Goal: Task Accomplishment & Management: Use online tool/utility

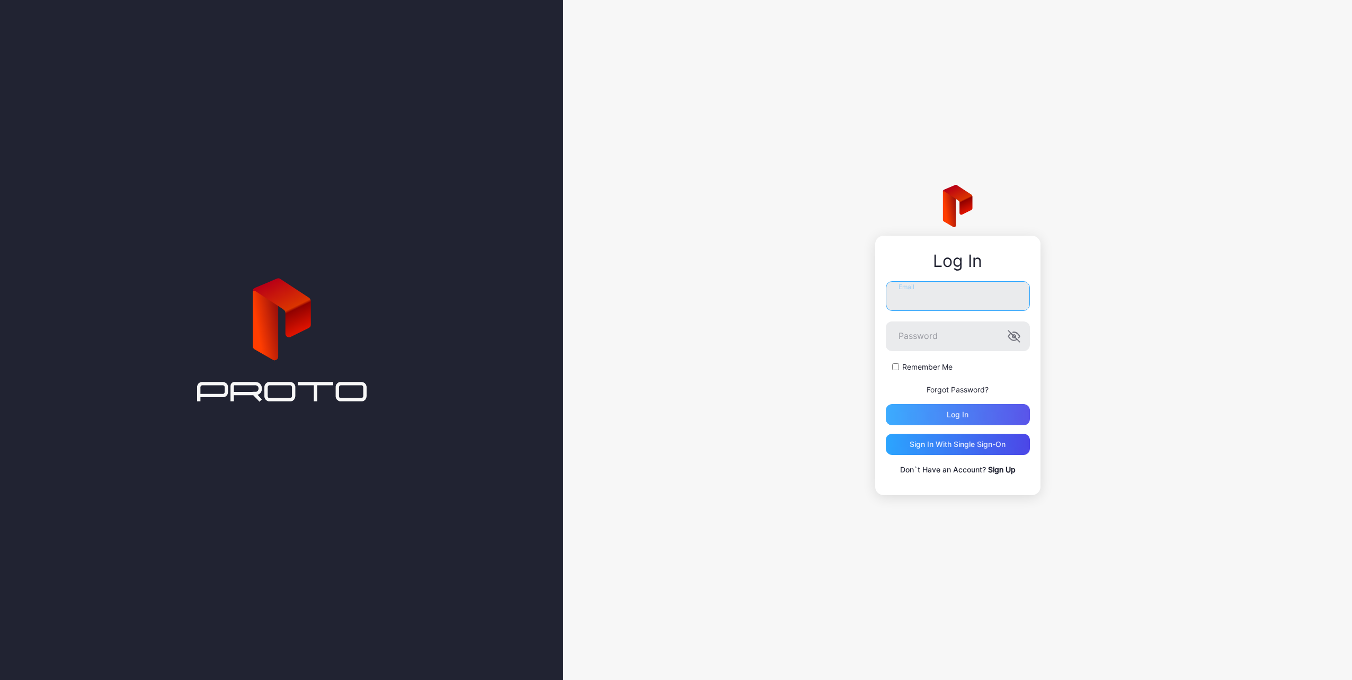
type input "**********"
click at [945, 410] on div "Log in" at bounding box center [958, 414] width 144 height 21
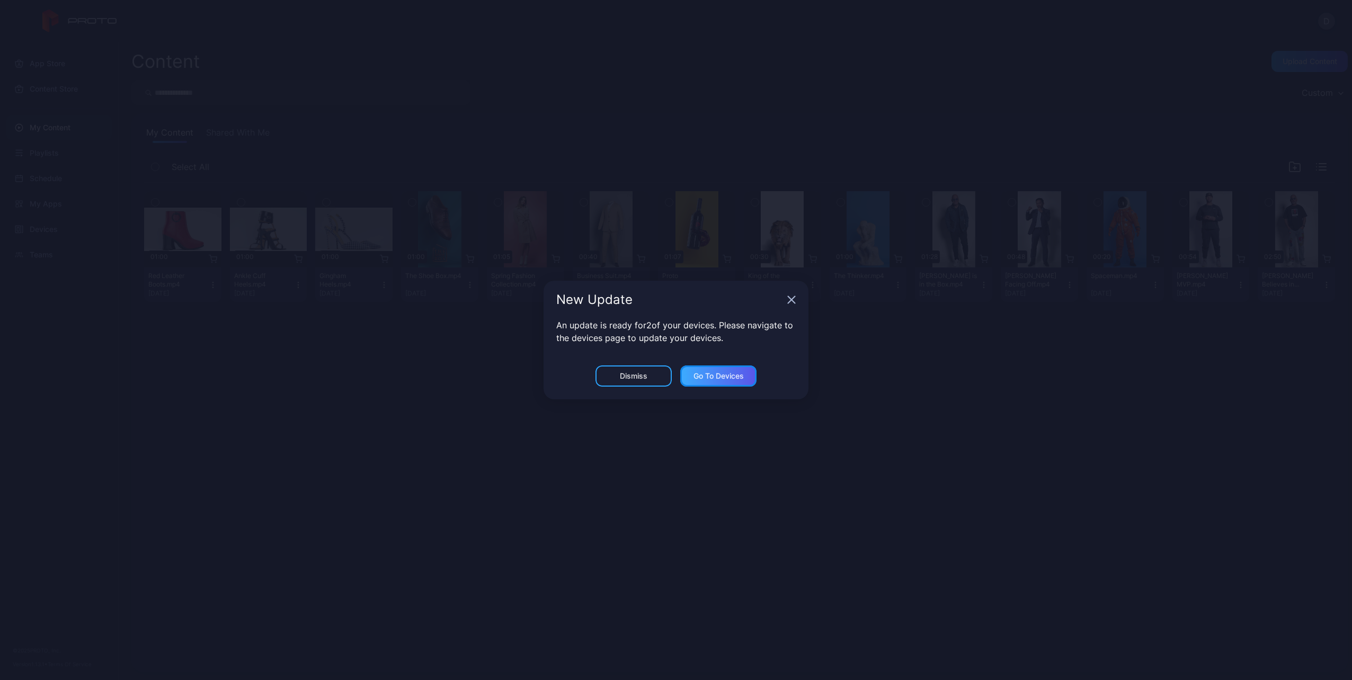
click at [728, 377] on div "Go to devices" at bounding box center [719, 376] width 50 height 8
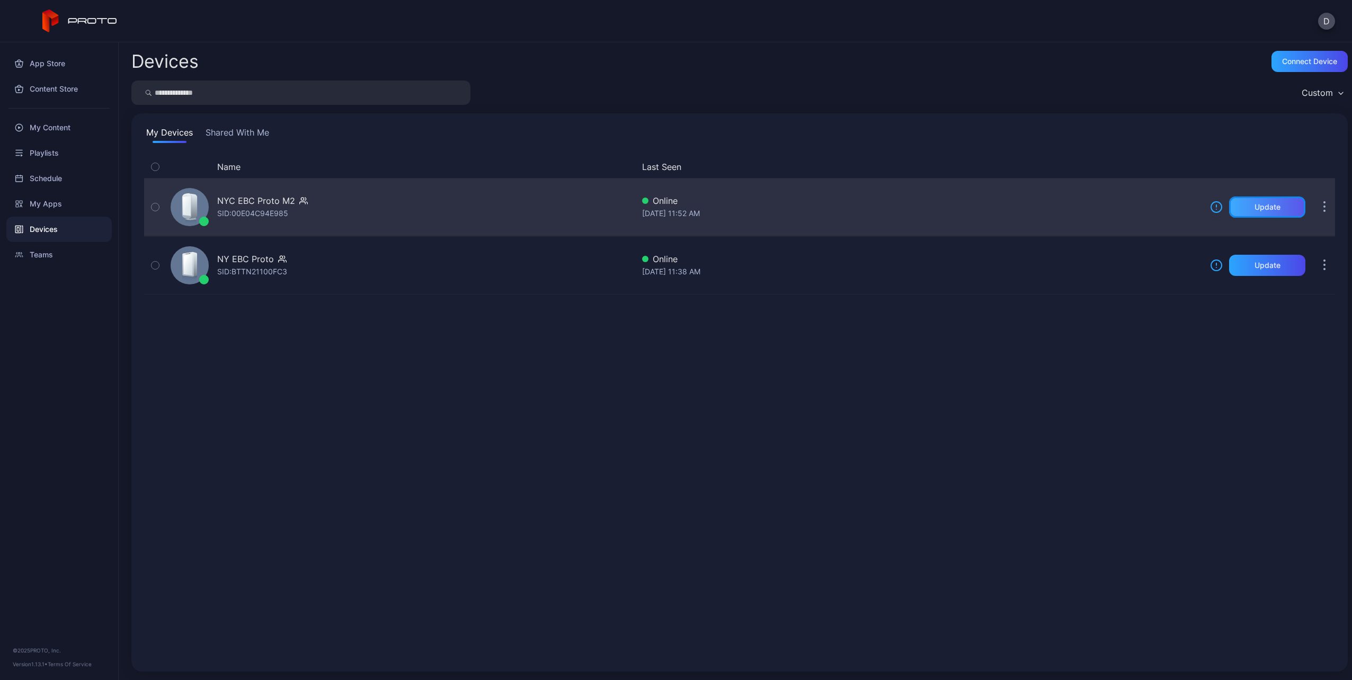
click at [1257, 211] on div "Update" at bounding box center [1268, 207] width 26 height 8
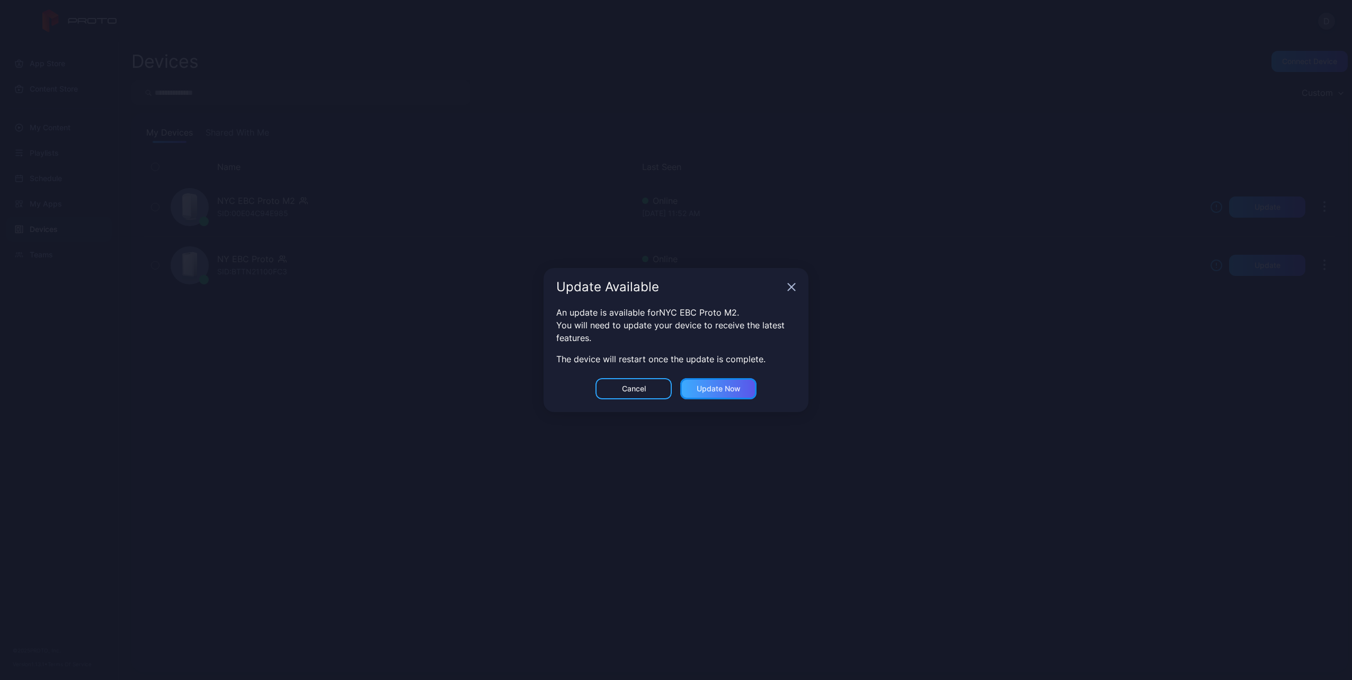
click at [717, 390] on div "Update now" at bounding box center [719, 389] width 44 height 8
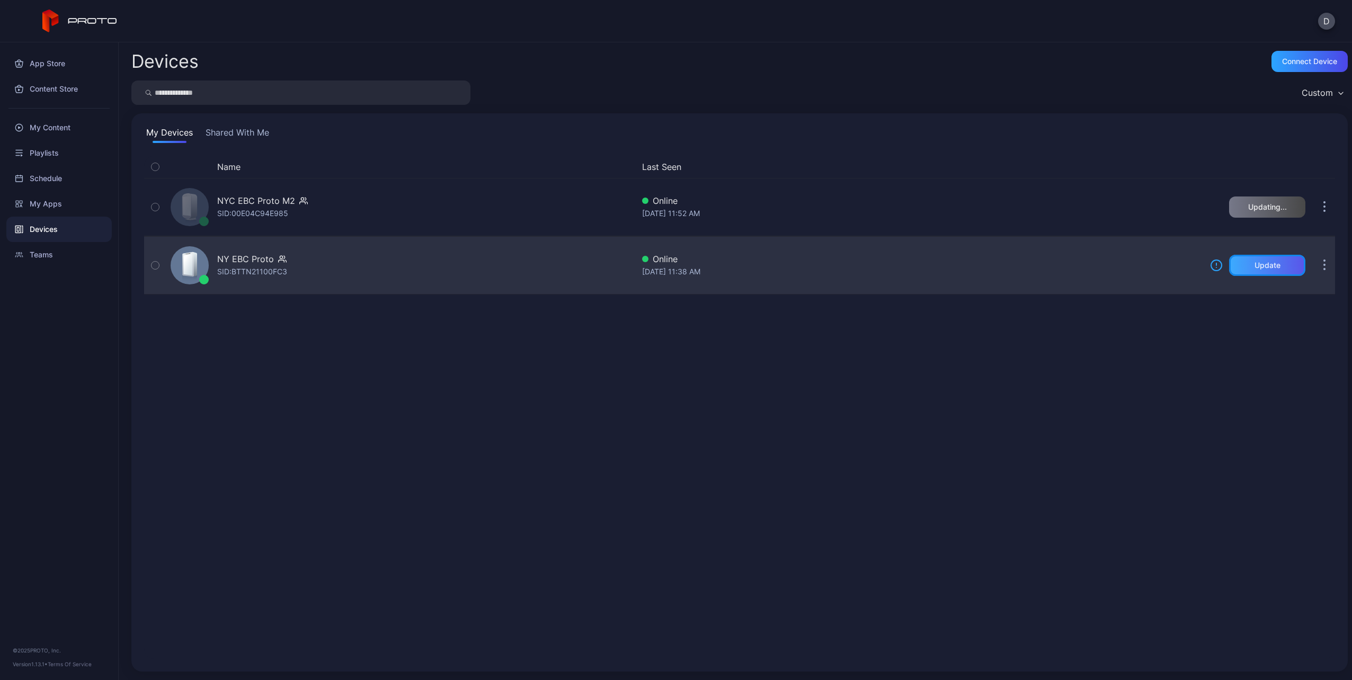
click at [1257, 262] on div "Update" at bounding box center [1268, 265] width 26 height 8
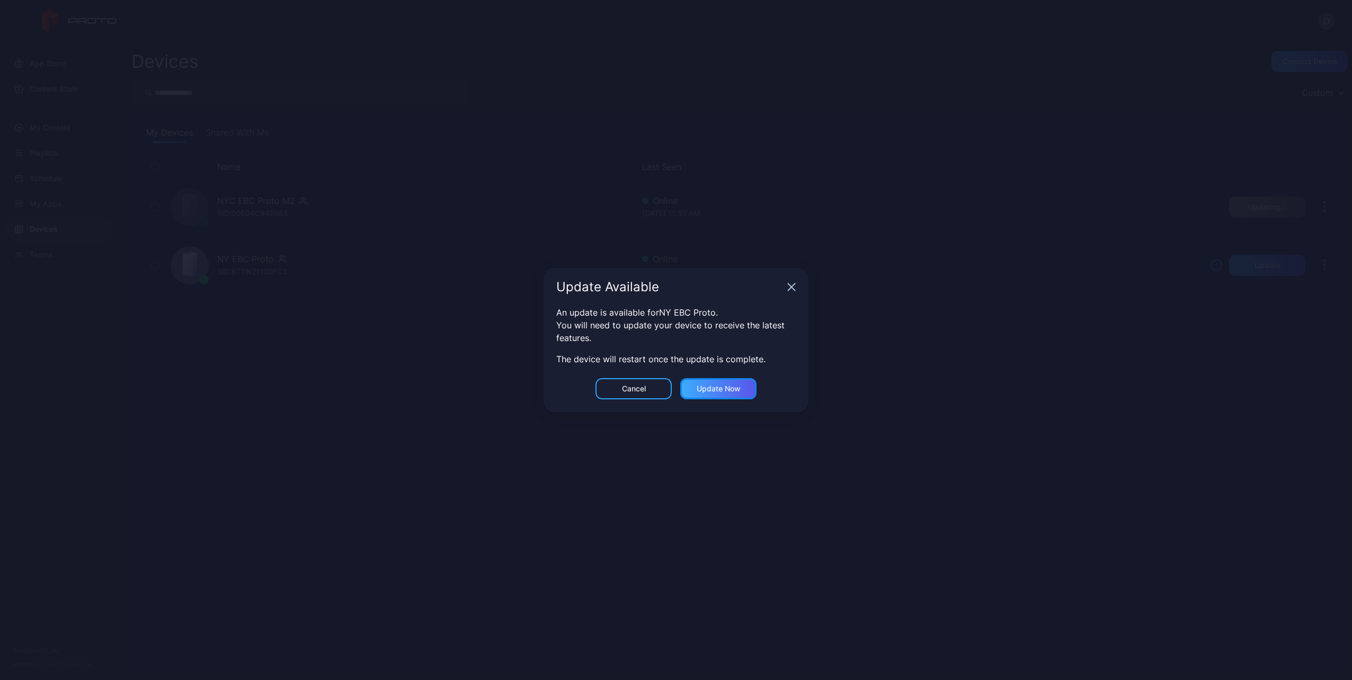
click at [726, 387] on div "Update now" at bounding box center [719, 389] width 44 height 8
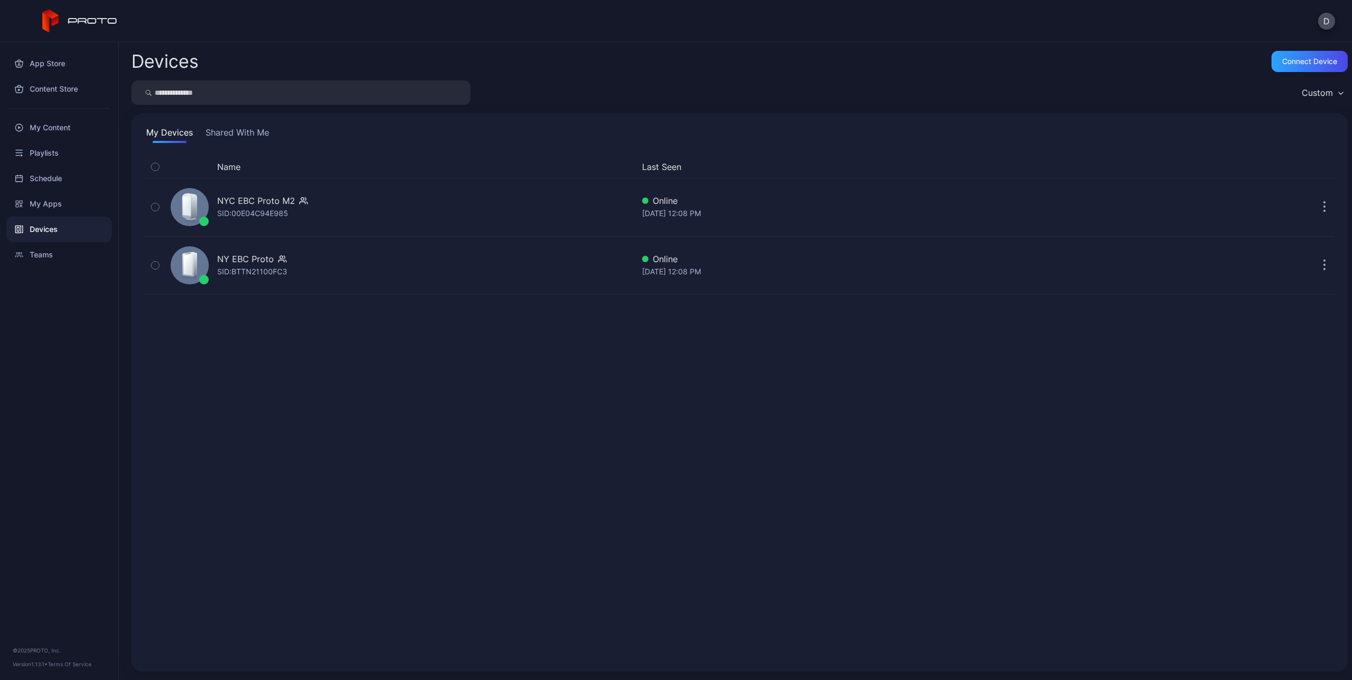
click at [168, 132] on button "My Devices" at bounding box center [169, 134] width 51 height 17
click at [53, 130] on div "My Content" at bounding box center [58, 127] width 105 height 25
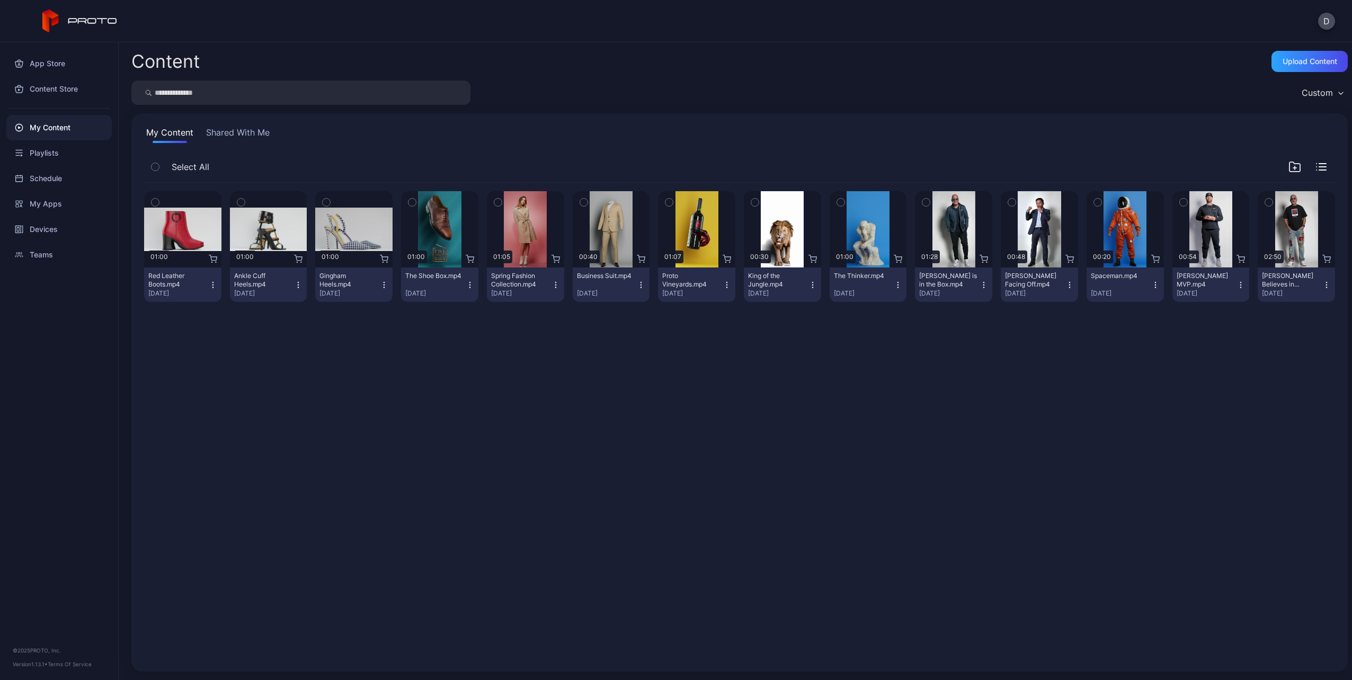
click at [237, 131] on button "Shared With Me" at bounding box center [238, 134] width 68 height 17
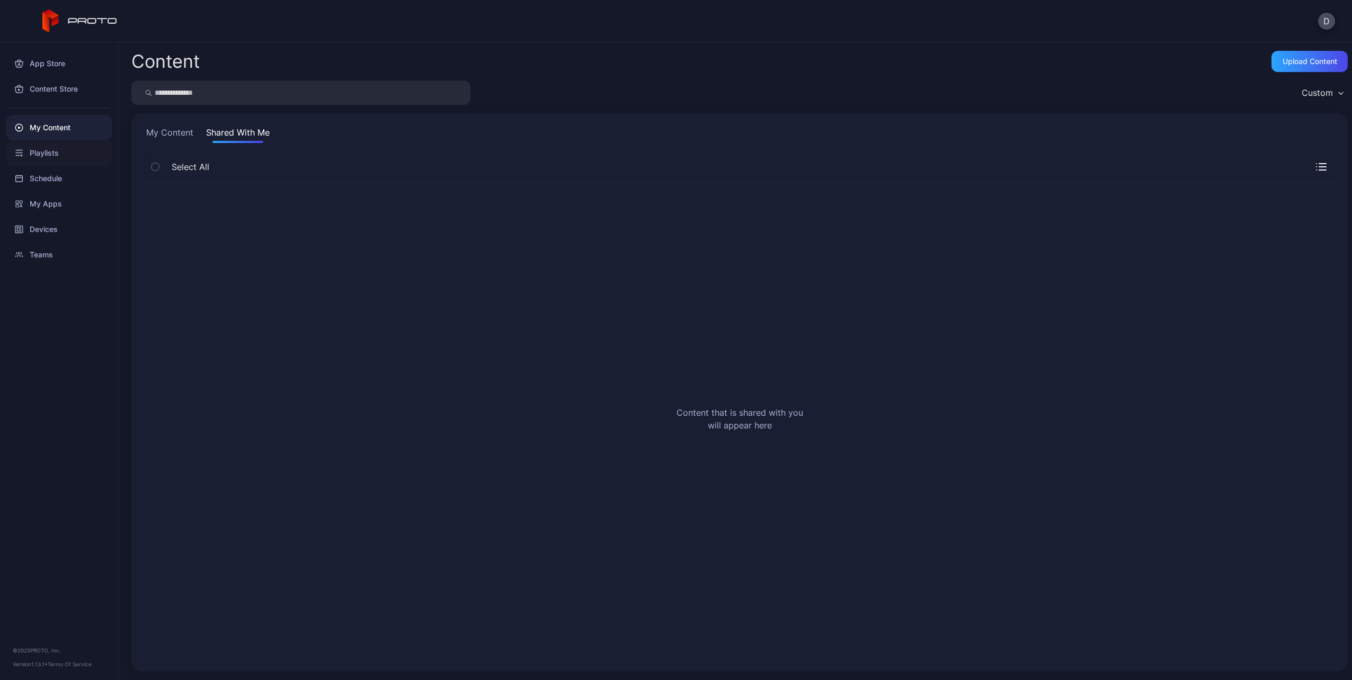
click at [43, 154] on div "Playlists" at bounding box center [58, 152] width 105 height 25
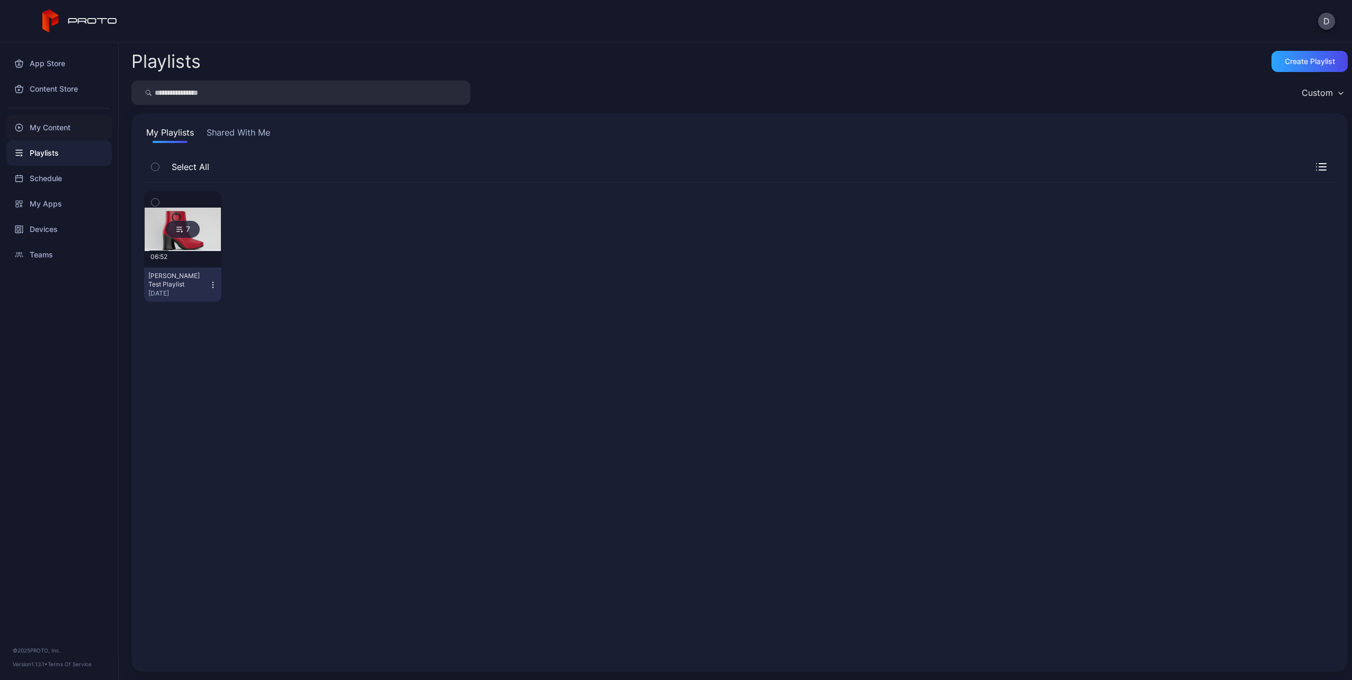
click at [42, 132] on div "My Content" at bounding box center [58, 127] width 105 height 25
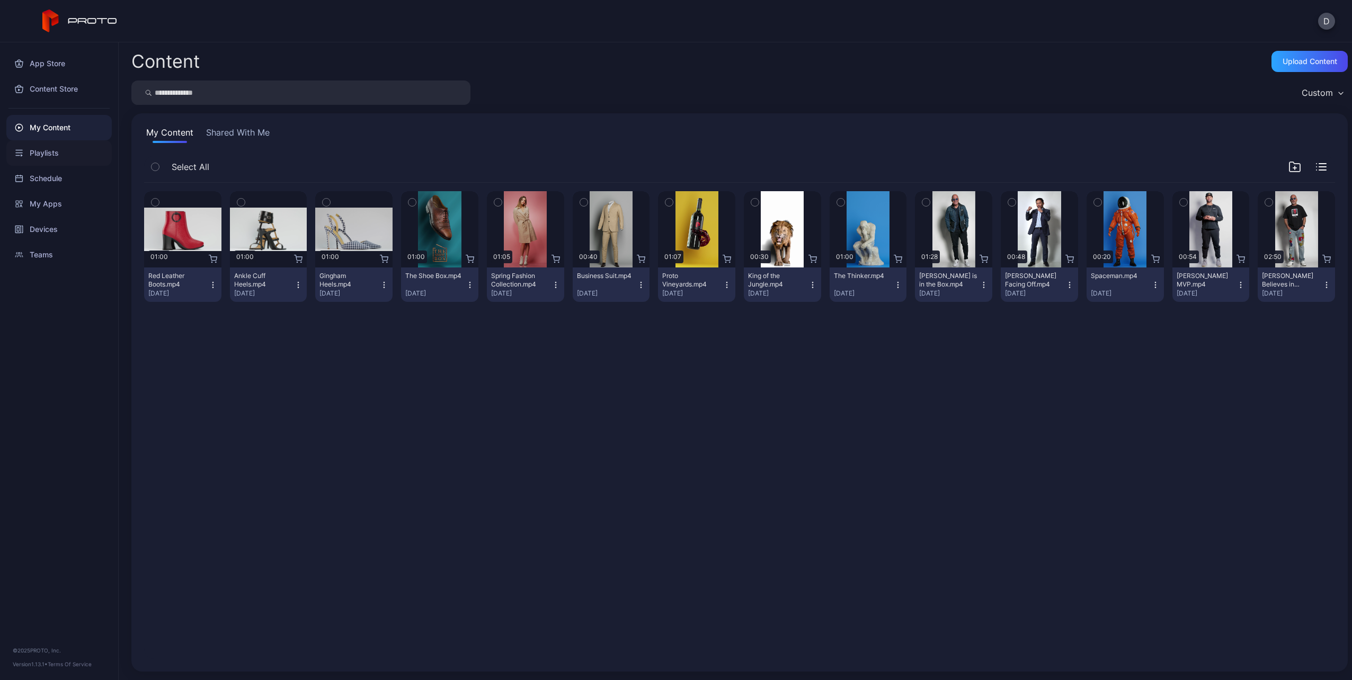
click at [56, 154] on div "Playlists" at bounding box center [58, 152] width 105 height 25
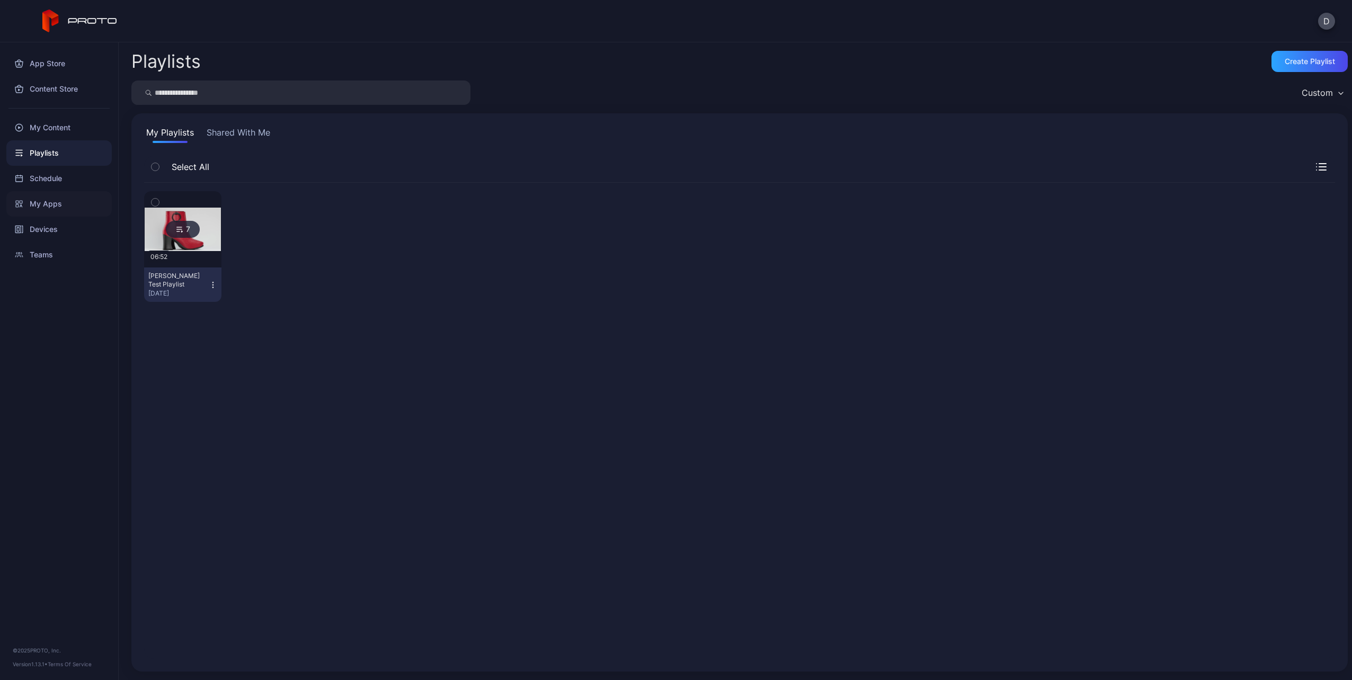
click at [61, 213] on div "My Apps" at bounding box center [58, 203] width 105 height 25
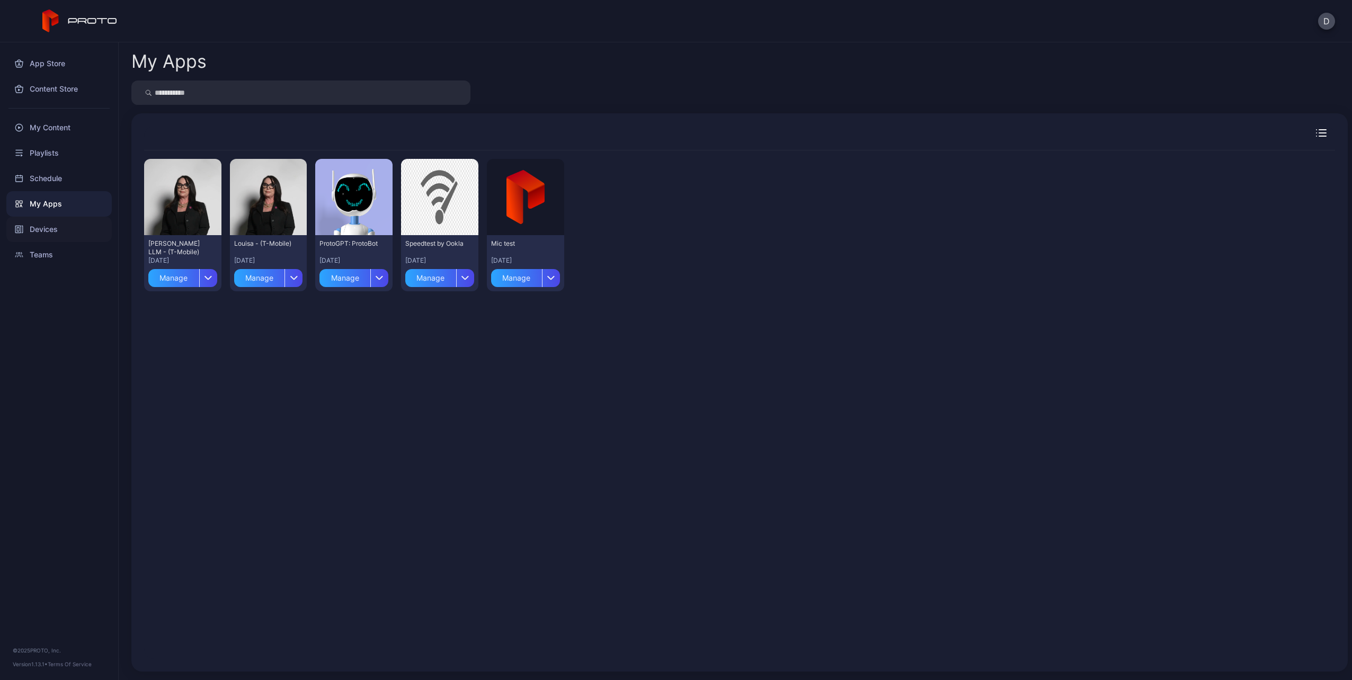
click at [72, 223] on div "Devices" at bounding box center [58, 229] width 105 height 25
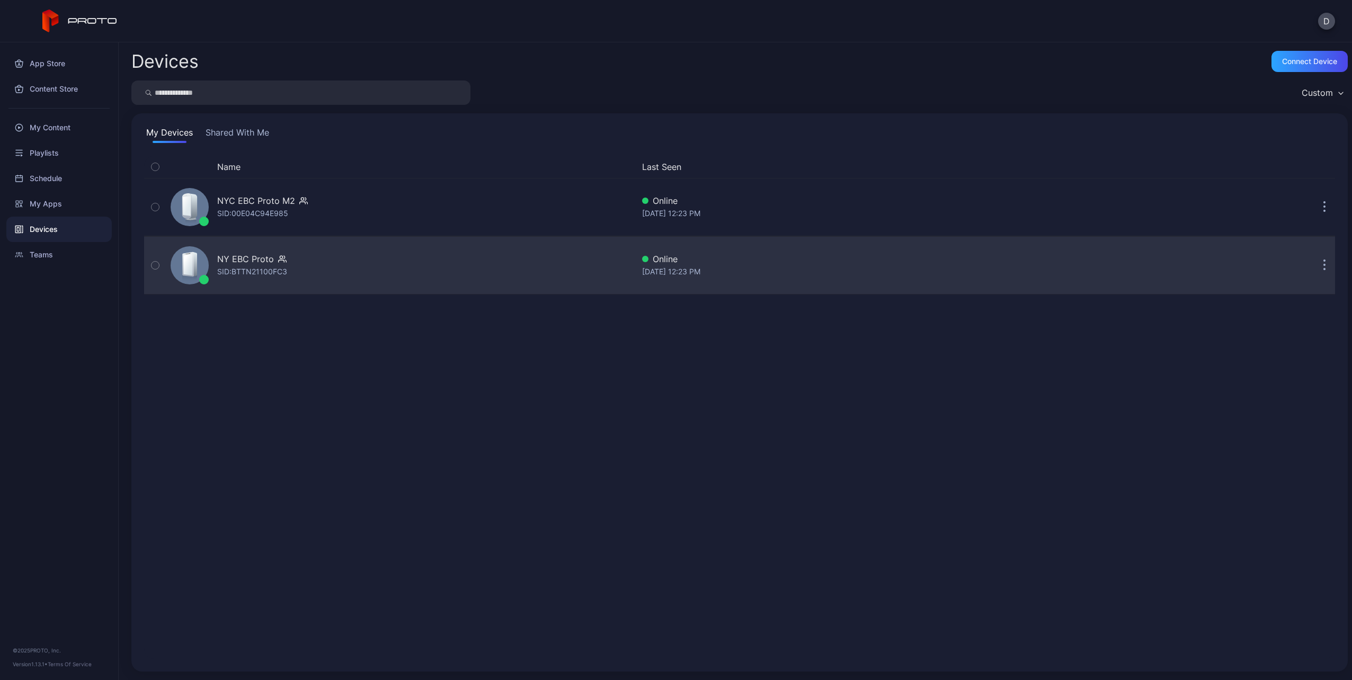
click at [154, 265] on icon "button" at bounding box center [155, 266] width 7 height 12
click at [760, 253] on div "Online" at bounding box center [922, 259] width 560 height 13
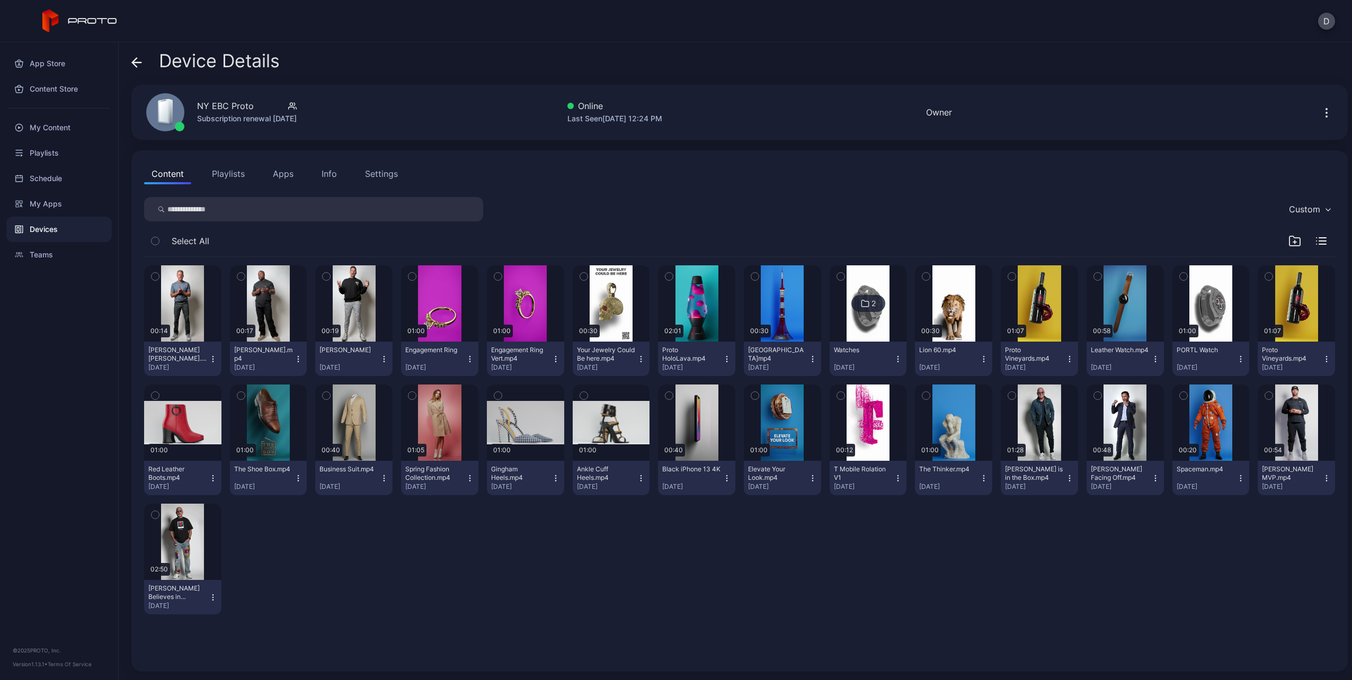
click at [155, 276] on icon "button" at bounding box center [155, 277] width 7 height 12
click at [760, 591] on div "00:14 [PERSON_NAME] [PERSON_NAME].mp4 [DATE] 00:17 [PERSON_NAME].mp4 [DATE] 00:…" at bounding box center [739, 440] width 1191 height 366
click at [804, 647] on icon "button" at bounding box center [803, 648] width 6 height 6
